Goal: Information Seeking & Learning: Learn about a topic

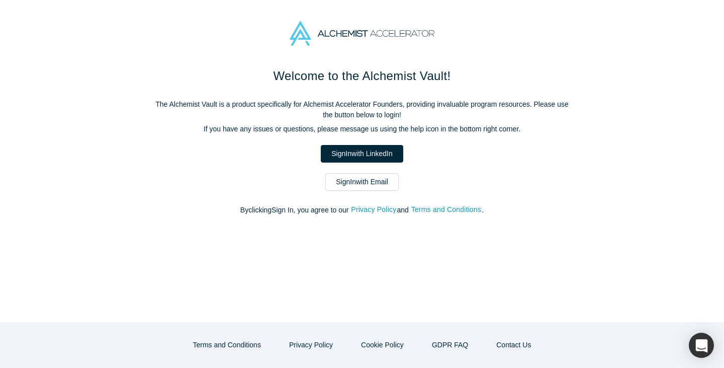
click at [353, 144] on div "Welcome to the Alchemist Vault! The Alchemist Vault is a product specifically f…" at bounding box center [362, 146] width 423 height 159
click at [352, 146] on link "Sign In with LinkedIn" at bounding box center [362, 154] width 82 height 18
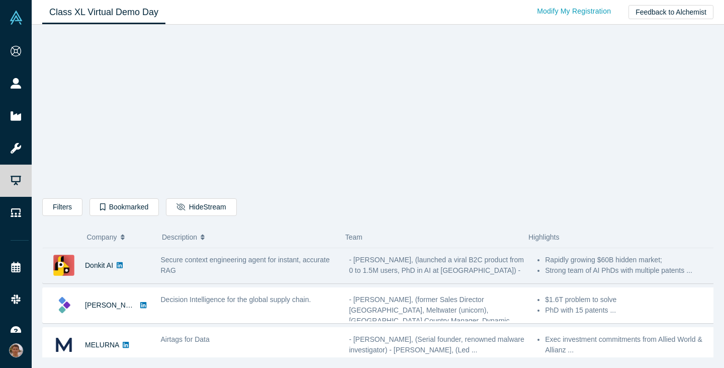
click at [242, 260] on span "Secure context engineering agent for instant, accurate RAG" at bounding box center [245, 265] width 169 height 19
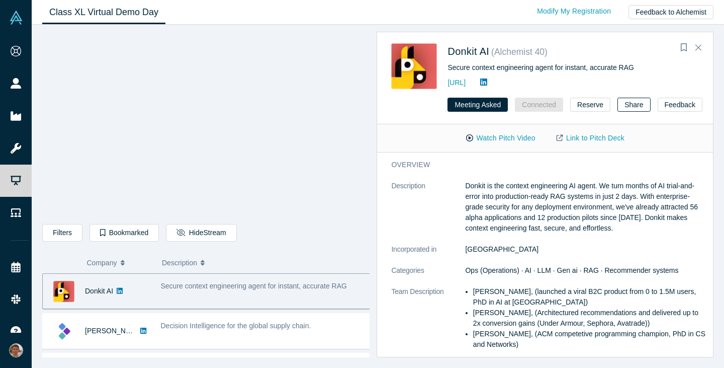
click at [623, 104] on button "Share" at bounding box center [634, 105] width 33 height 14
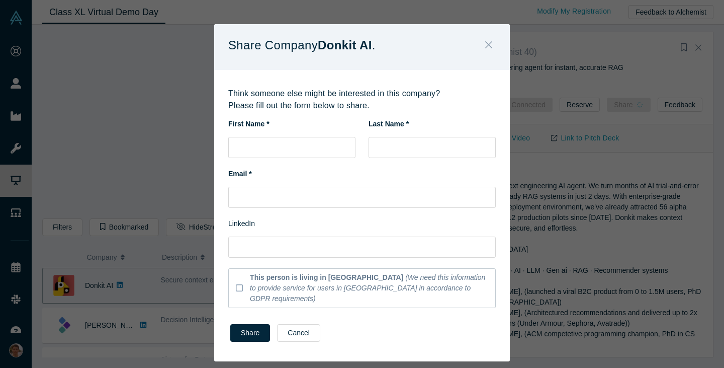
click at [485, 49] on icon "Close" at bounding box center [488, 44] width 7 height 11
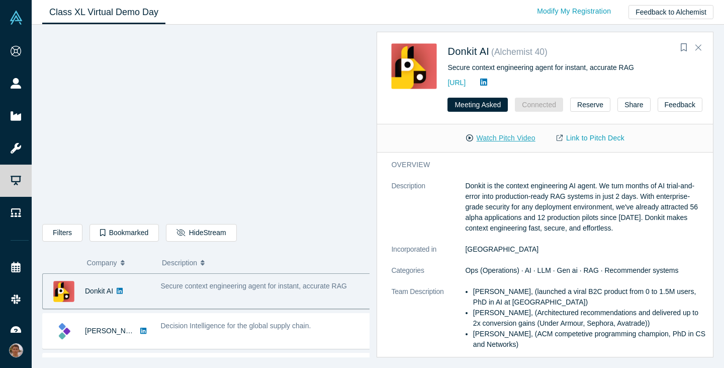
click at [528, 139] on button "Watch Pitch Video" at bounding box center [501, 138] width 91 height 18
